Goal: Task Accomplishment & Management: Use online tool/utility

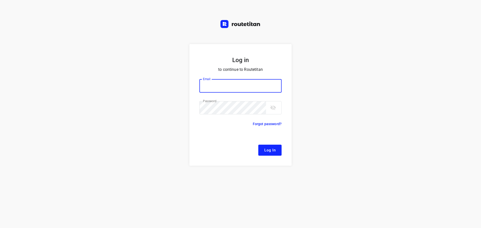
type input "[EMAIL_ADDRESS][DOMAIN_NAME]"
click at [267, 153] on span "Log In" at bounding box center [269, 150] width 11 height 7
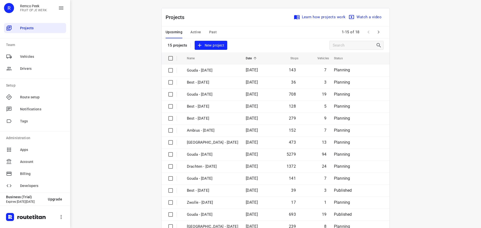
click at [199, 31] on span "Active" at bounding box center [196, 32] width 11 height 6
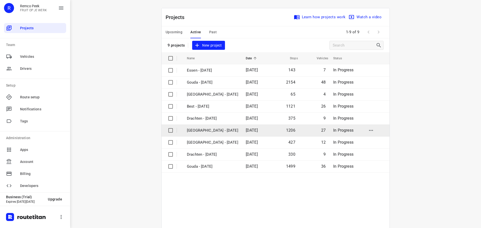
click at [195, 133] on p "[GEOGRAPHIC_DATA] - [DATE]" at bounding box center [212, 131] width 51 height 6
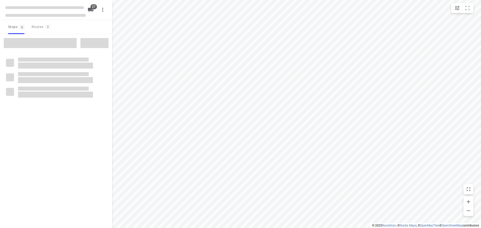
checkbox input "true"
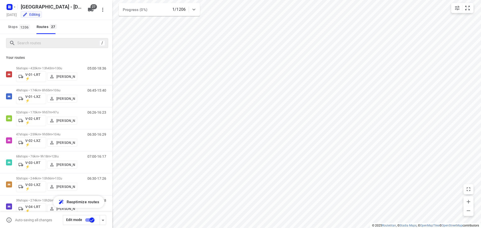
click at [49, 46] on div "/" at bounding box center [57, 43] width 102 height 10
click at [49, 46] on input "Search routes" at bounding box center [58, 43] width 80 height 8
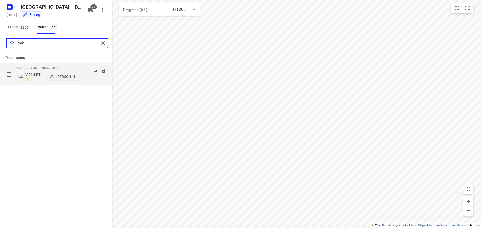
type input "mik"
click at [42, 68] on p "52 stops • 170km • 9h57m • 97u" at bounding box center [46, 68] width 61 height 4
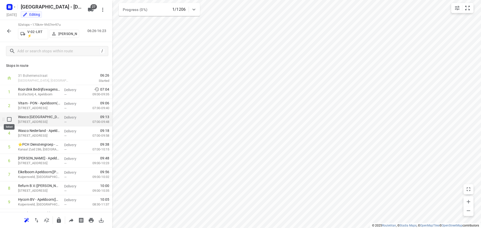
scroll to position [25, 0]
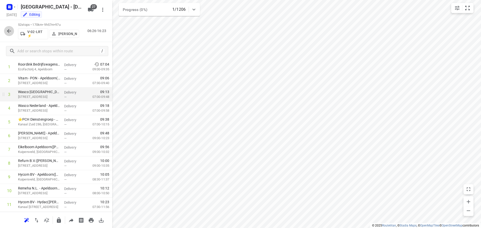
click at [9, 31] on icon "button" at bounding box center [9, 31] width 6 height 6
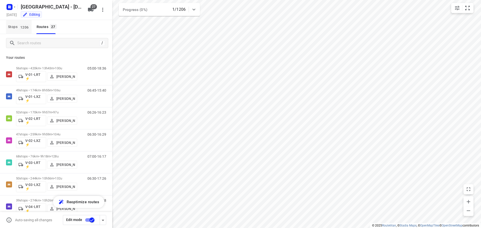
click at [14, 29] on span "Stops 1206" at bounding box center [20, 27] width 24 height 6
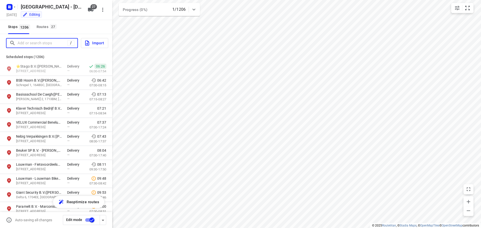
click at [31, 43] on input "Add or search stops" at bounding box center [43, 43] width 50 height 8
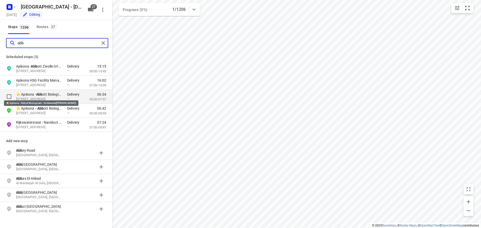
type input "abb"
click at [52, 95] on p "⭐ Apleona - Abb ott Biologicals - De Meente([PERSON_NAME])" at bounding box center [39, 94] width 46 height 5
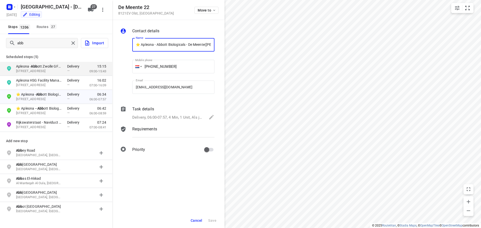
scroll to position [0, 18]
click at [195, 219] on span "Cancel" at bounding box center [197, 221] width 12 height 4
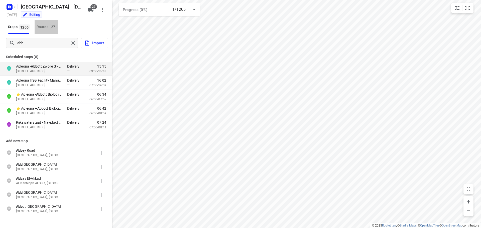
click at [44, 28] on div "Routes 27" at bounding box center [48, 27] width 22 height 6
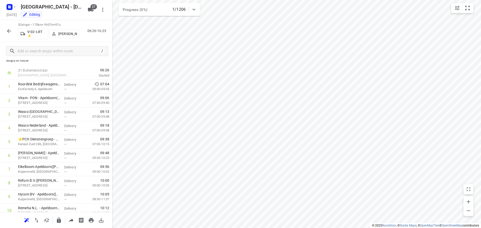
scroll to position [7, 0]
